Goal: Understand process/instructions

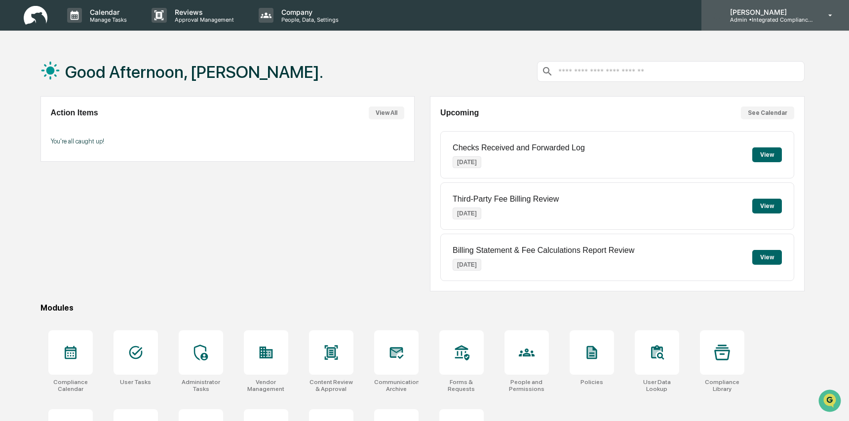
click at [770, 20] on p "Admin • Integrated Compliance Advisors - Consultants" at bounding box center [768, 19] width 92 height 7
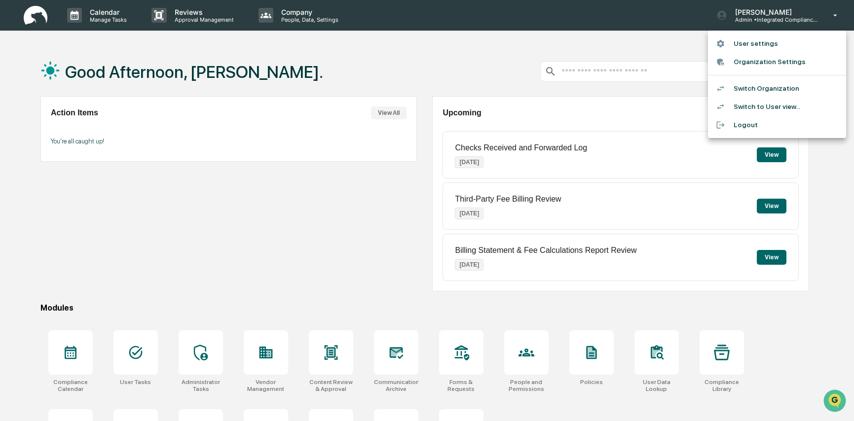
click at [772, 107] on li "Switch to User view..." at bounding box center [777, 107] width 138 height 18
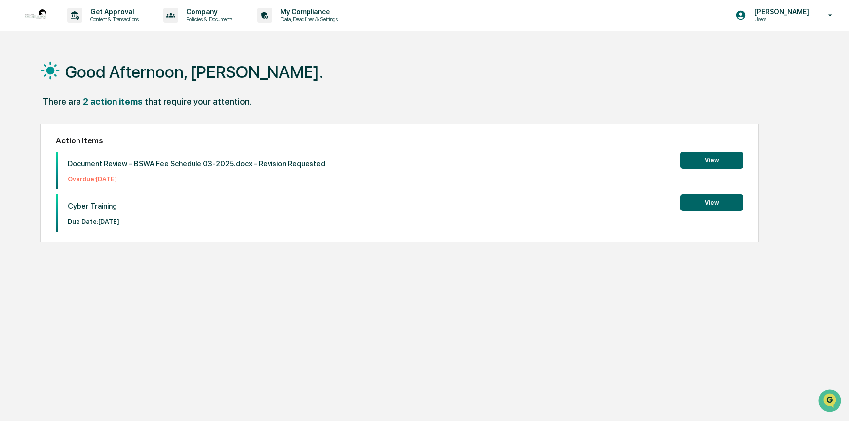
click at [716, 204] on button "View" at bounding box center [711, 202] width 63 height 17
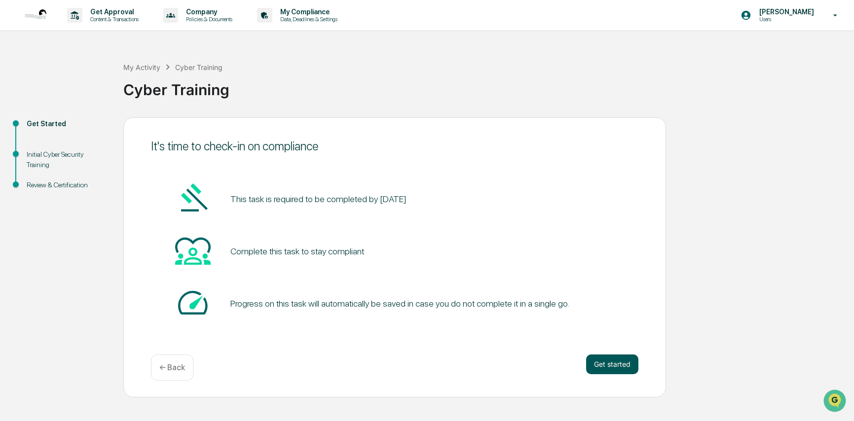
click at [626, 361] on button "Get started" at bounding box center [612, 365] width 52 height 20
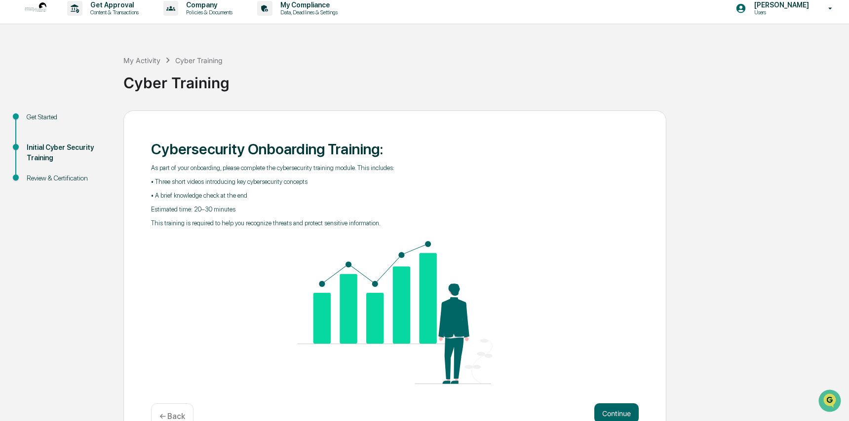
scroll to position [9, 0]
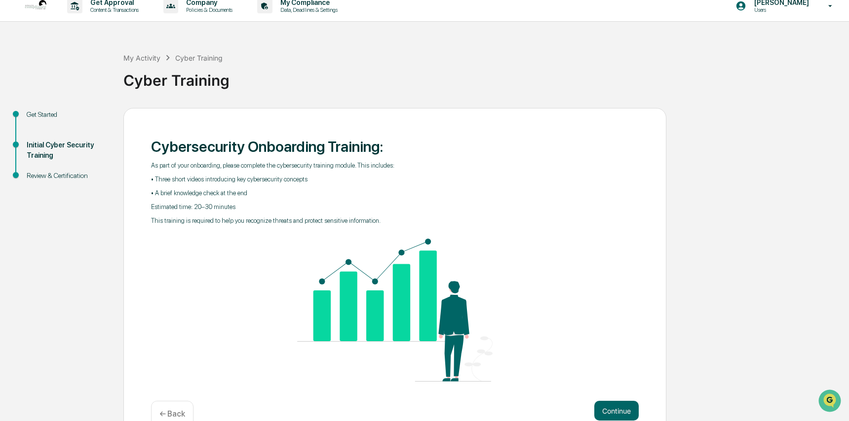
click at [698, 277] on div "Get Started Initial Cyber Security Training Review & Certification Cybersecurit…" at bounding box center [424, 276] width 839 height 336
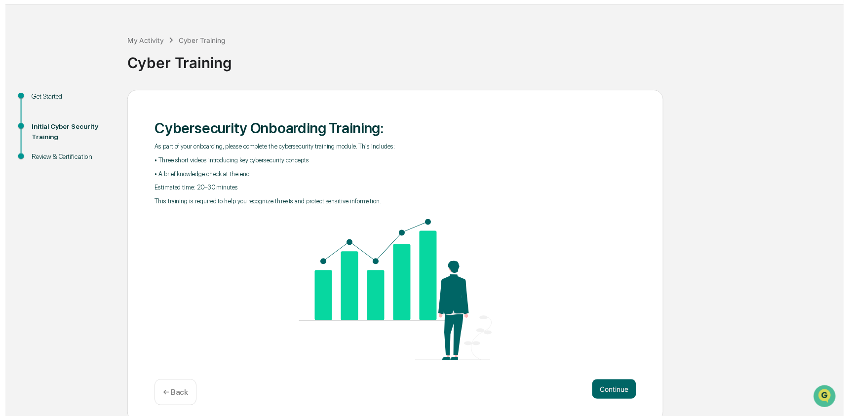
scroll to position [33, 0]
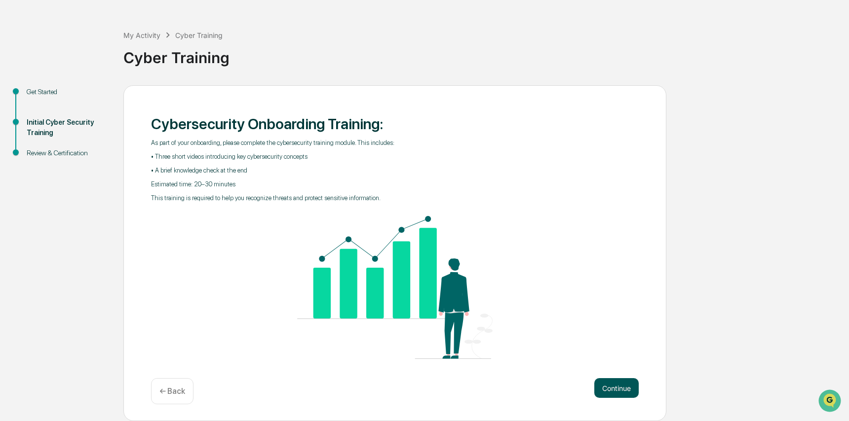
click at [628, 386] on button "Continue" at bounding box center [616, 388] width 44 height 20
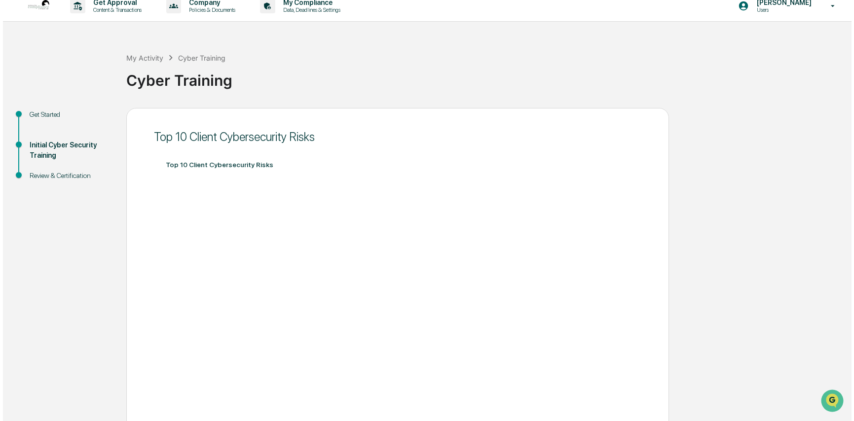
scroll to position [0, 0]
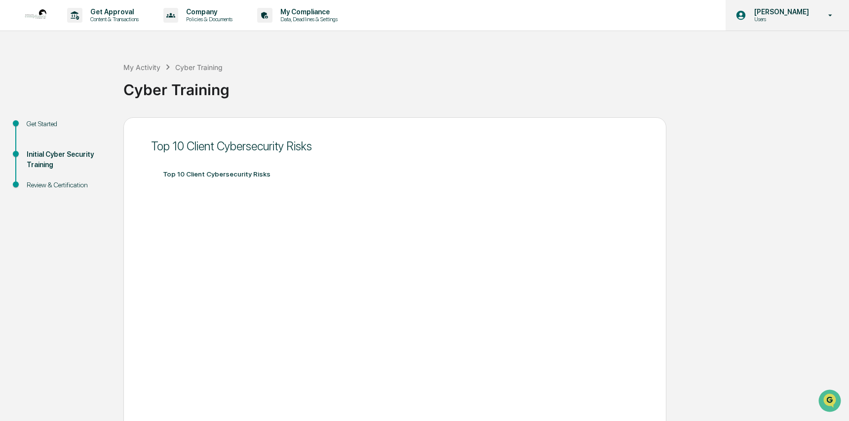
click at [784, 15] on p "[PERSON_NAME]" at bounding box center [780, 12] width 68 height 8
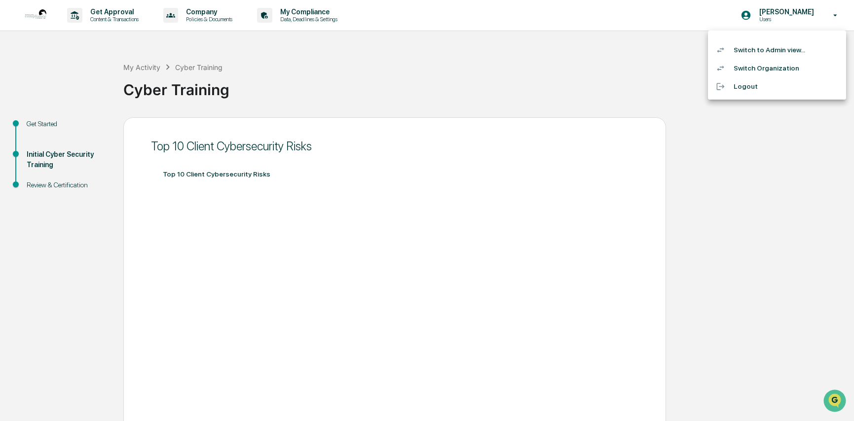
click at [787, 66] on li "Switch Organization" at bounding box center [777, 68] width 138 height 18
